Goal: Task Accomplishment & Management: Manage account settings

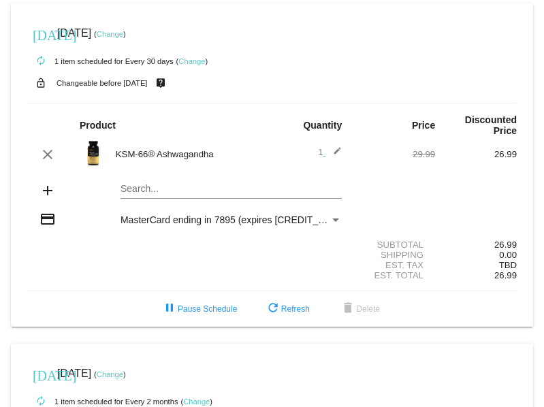
click at [192, 61] on link "Change" at bounding box center [191, 61] width 27 height 8
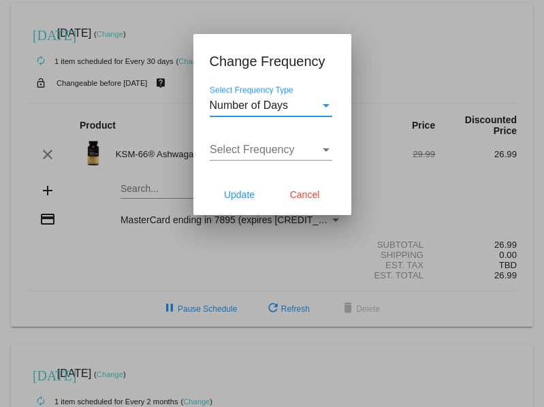
click at [269, 113] on div "Number of Days Select Frequency Type" at bounding box center [271, 101] width 123 height 31
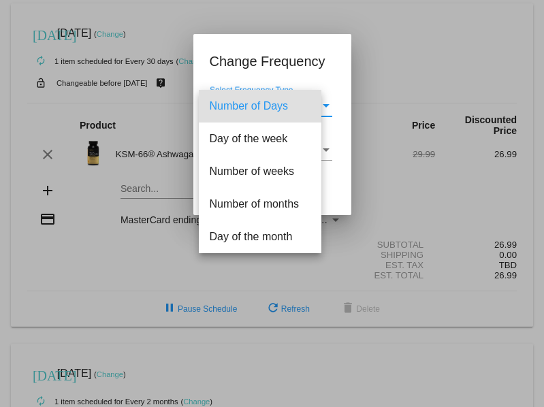
click at [269, 113] on span "Number of Days" at bounding box center [260, 106] width 101 height 33
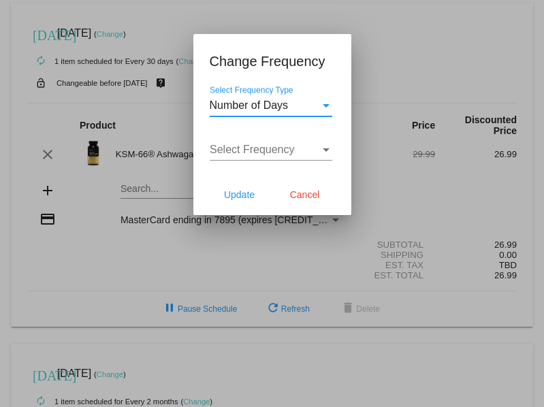
click at [262, 162] on div "Select Frequency Select Frequency" at bounding box center [271, 152] width 123 height 44
click at [255, 151] on span "Select Frequency" at bounding box center [252, 150] width 85 height 12
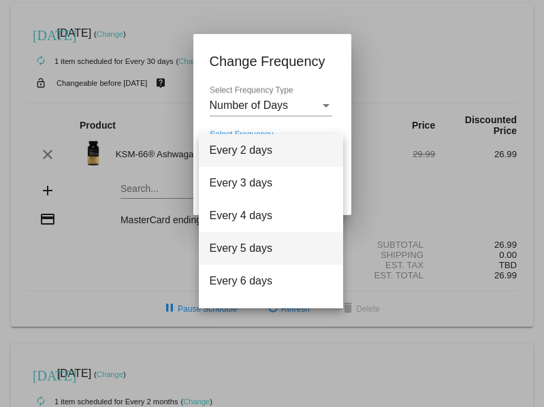
scroll to position [7, 0]
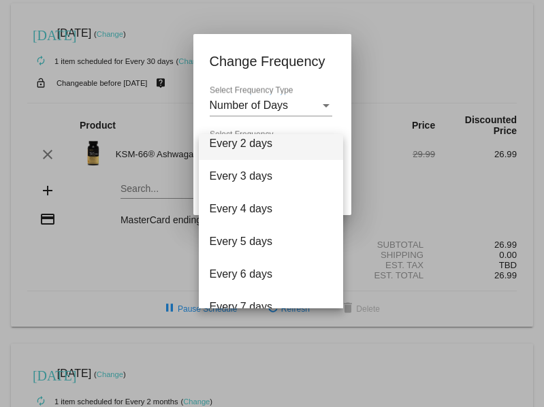
click at [399, 179] on div at bounding box center [272, 203] width 544 height 407
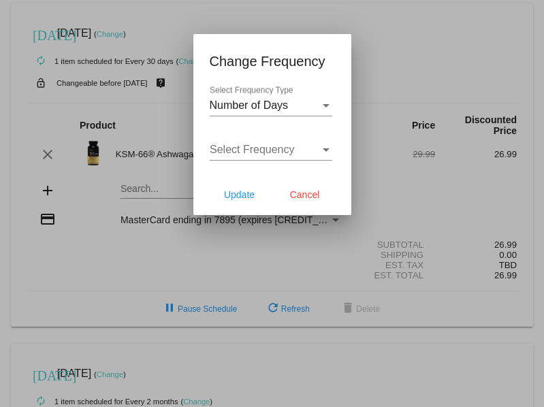
click at [266, 117] on div "Number of Days Select Frequency Type" at bounding box center [271, 108] width 123 height 44
click at [255, 111] on span "Number of Days" at bounding box center [249, 105] width 79 height 12
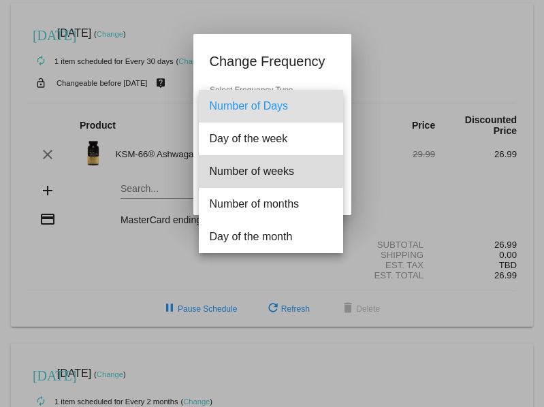
click at [250, 169] on span "Number of weeks" at bounding box center [271, 171] width 123 height 33
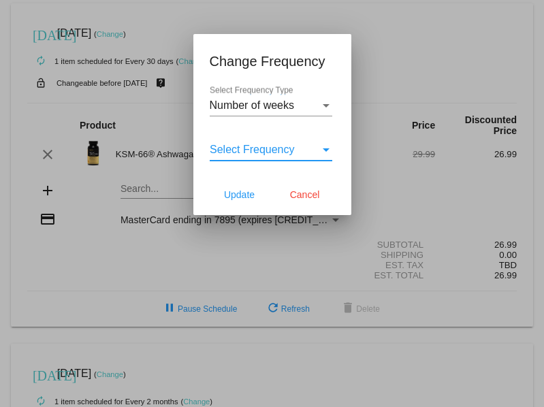
click at [265, 149] on span "Select Frequency" at bounding box center [252, 150] width 85 height 12
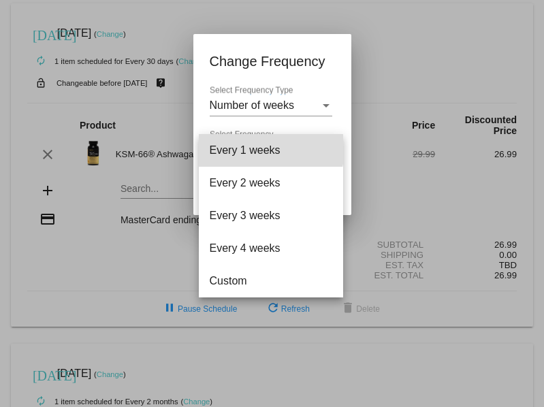
click at [265, 149] on span "Every 1 weeks" at bounding box center [271, 150] width 123 height 33
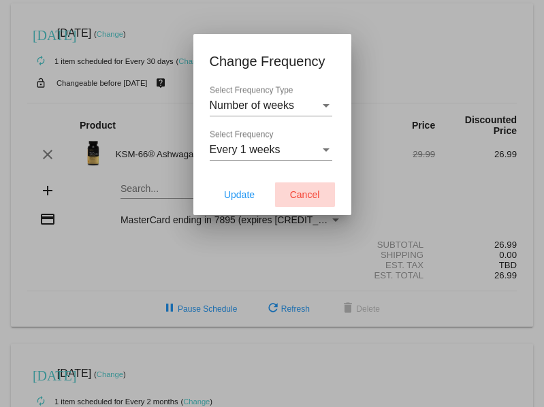
click at [299, 194] on span "Cancel" at bounding box center [305, 194] width 30 height 11
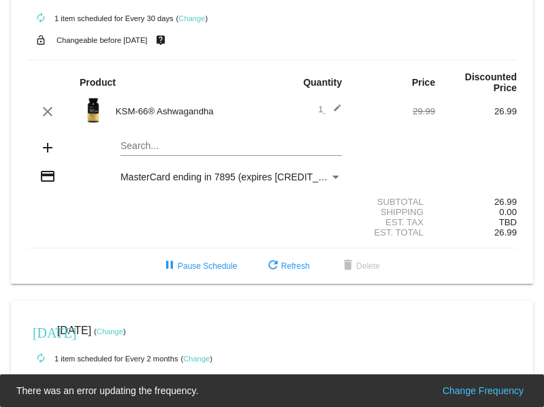
scroll to position [39, 0]
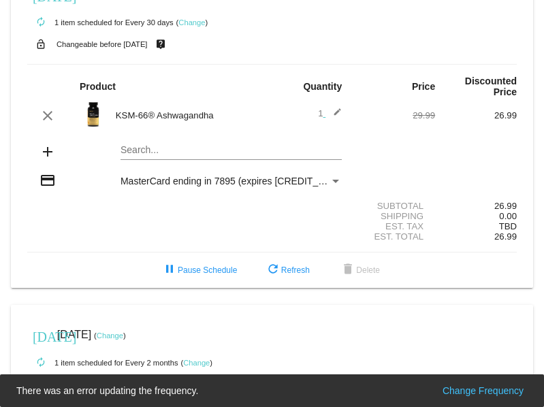
click at [194, 22] on link "Change" at bounding box center [191, 22] width 27 height 8
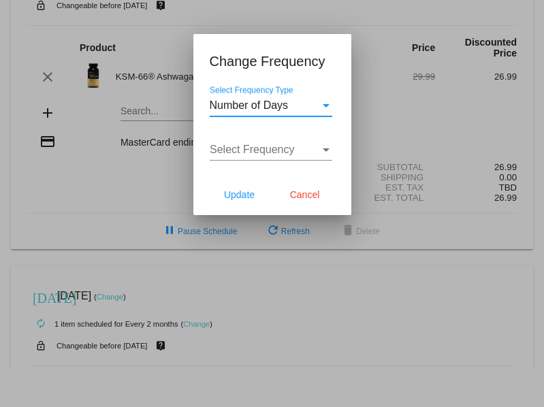
click at [291, 147] on span "Select Frequency" at bounding box center [252, 150] width 85 height 12
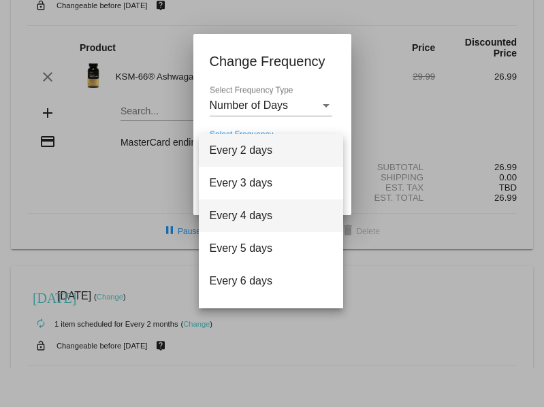
scroll to position [54, 0]
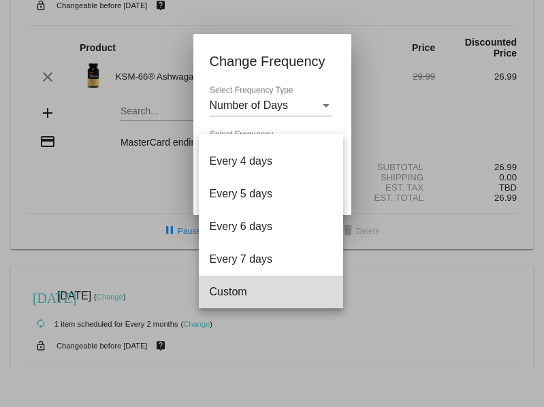
click at [227, 302] on span "Custom" at bounding box center [271, 292] width 123 height 33
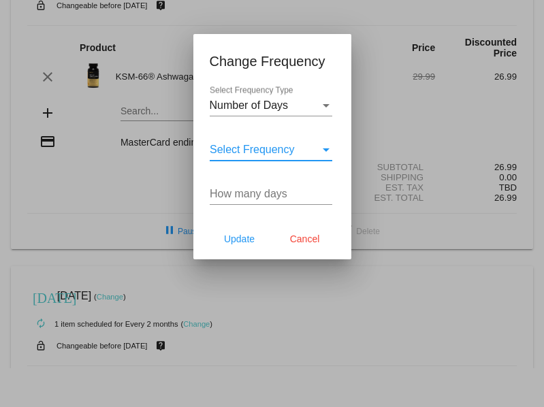
click at [253, 200] on input "How many days" at bounding box center [271, 194] width 123 height 12
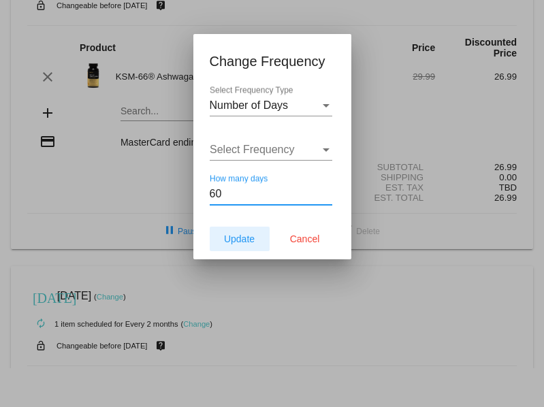
type input "60"
click at [225, 242] on span "Update" at bounding box center [239, 239] width 31 height 11
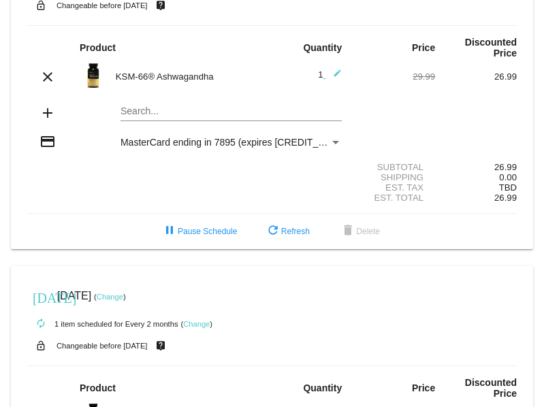
scroll to position [29, 0]
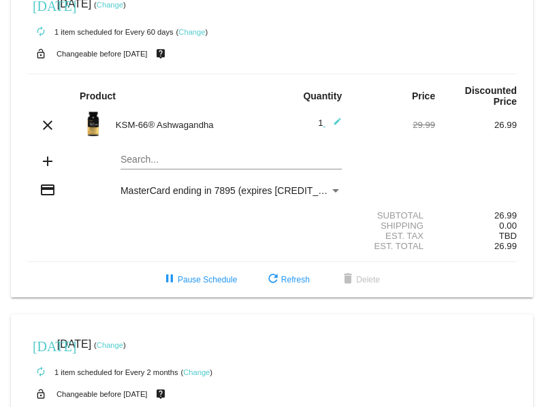
click at [193, 32] on link "Change" at bounding box center [191, 32] width 27 height 8
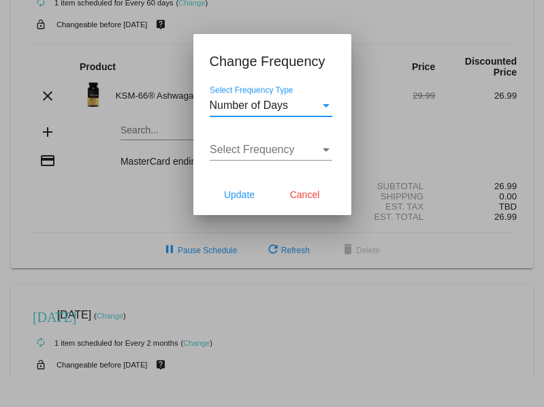
click at [244, 99] on div "Number of Days Select Frequency Type" at bounding box center [271, 101] width 123 height 31
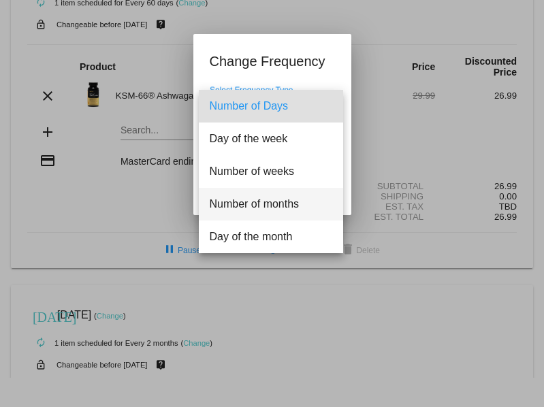
click at [244, 195] on span "Number of months" at bounding box center [271, 204] width 123 height 33
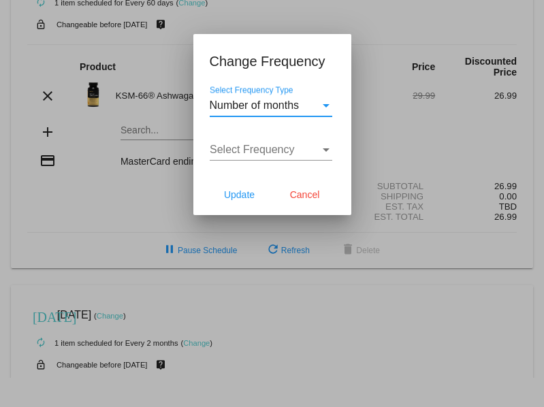
click at [246, 152] on span "Select Frequency" at bounding box center [252, 150] width 85 height 12
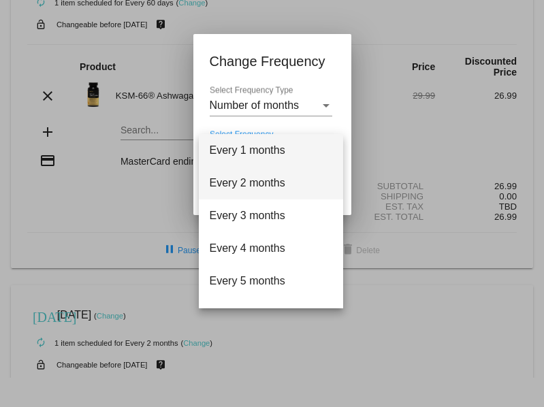
click at [247, 185] on span "Every 2 months" at bounding box center [271, 183] width 123 height 33
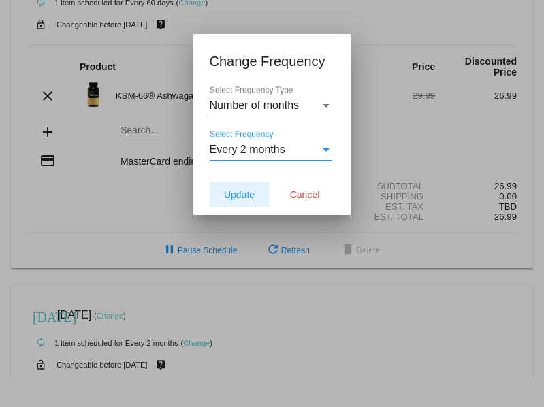
click at [240, 197] on span "Update" at bounding box center [239, 194] width 31 height 11
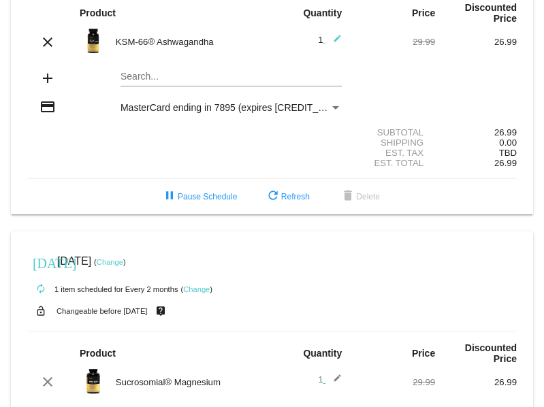
scroll to position [0, 0]
